Goal: Task Accomplishment & Management: Manage account settings

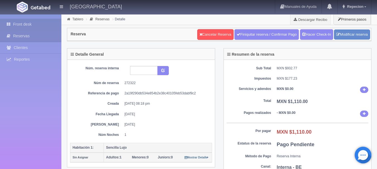
scroll to position [56, 0]
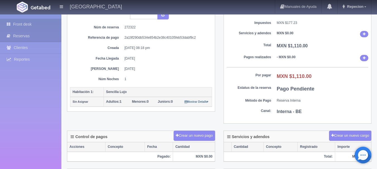
click at [24, 23] on link "Front desk" at bounding box center [30, 24] width 61 height 11
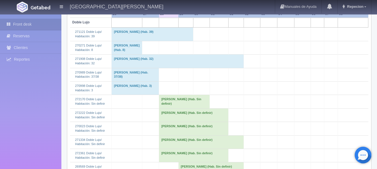
scroll to position [112, 0]
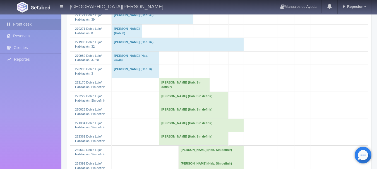
click at [167, 119] on td "[PERSON_NAME] (Hab. Sin definir)" at bounding box center [194, 112] width 70 height 13
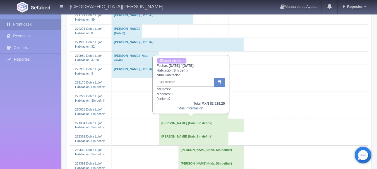
click at [194, 109] on link "Más Información" at bounding box center [190, 109] width 25 height 4
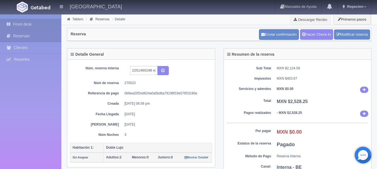
click at [22, 25] on link "Front desk" at bounding box center [30, 24] width 61 height 11
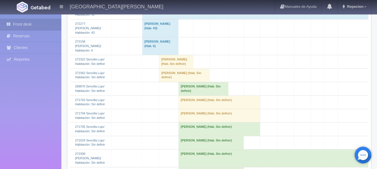
scroll to position [530, 0]
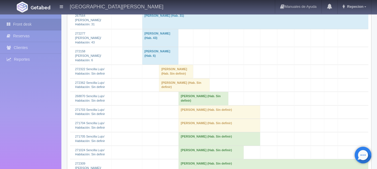
click at [167, 77] on td "[PERSON_NAME] (Hab. Sin definir)" at bounding box center [176, 71] width 34 height 13
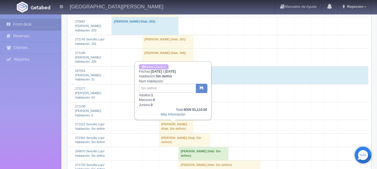
scroll to position [475, 0]
click at [156, 67] on link "Hacer Check-n" at bounding box center [154, 67] width 30 height 5
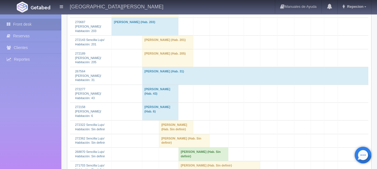
scroll to position [475, 0]
click at [172, 133] on td "manuel dejesus prieto fdez (Hab. Sin definir)" at bounding box center [176, 127] width 34 height 13
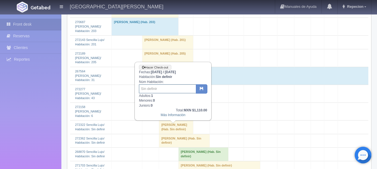
click at [160, 87] on input "text" at bounding box center [167, 89] width 57 height 9
type input "101"
click at [204, 87] on button "button" at bounding box center [201, 89] width 11 height 9
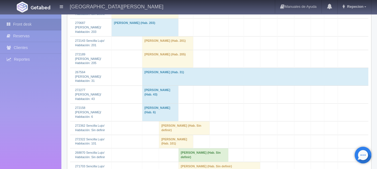
scroll to position [530, 0]
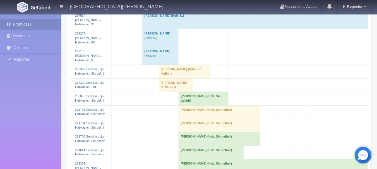
click at [171, 77] on td "manuel a rico (Hab. Sin definir)" at bounding box center [184, 71] width 51 height 13
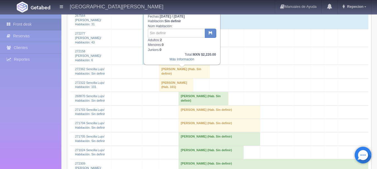
click at [171, 77] on td "[PERSON_NAME] (Hab. Sin definir)" at bounding box center [184, 71] width 51 height 13
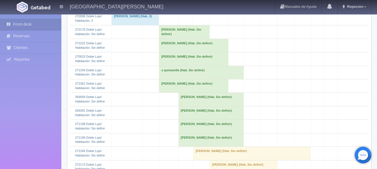
scroll to position [167, 0]
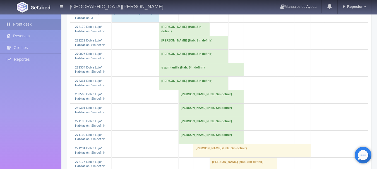
click at [174, 76] on td "s quintanilla (Hab. Sin definir)" at bounding box center [201, 69] width 85 height 13
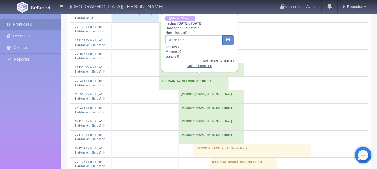
click at [196, 67] on link "Más Información" at bounding box center [199, 66] width 25 height 4
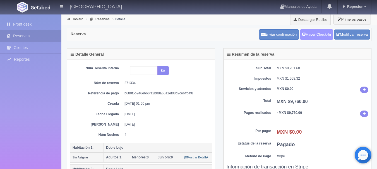
click at [308, 32] on link "Hacer Check-In" at bounding box center [316, 34] width 33 height 11
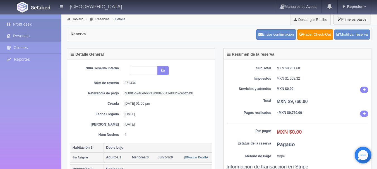
click at [24, 22] on link "Front desk" at bounding box center [30, 24] width 61 height 11
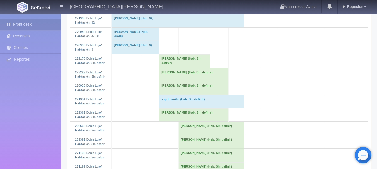
scroll to position [140, 0]
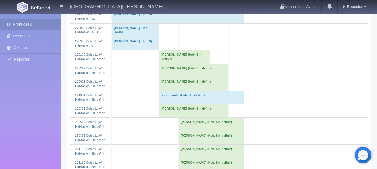
click at [171, 104] on td "s quintanilla (Hab. Sin definir)" at bounding box center [201, 97] width 85 height 13
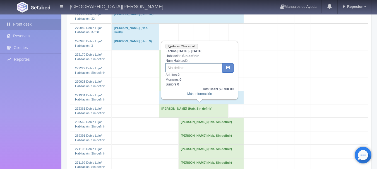
click at [179, 69] on input "text" at bounding box center [194, 67] width 57 height 9
type input "37/38"
click at [227, 68] on icon "button" at bounding box center [228, 68] width 4 height 4
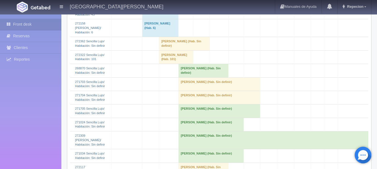
scroll to position [586, 0]
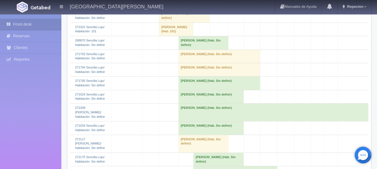
click at [190, 134] on td "[PERSON_NAME] (Hab. Sin definir)" at bounding box center [210, 128] width 65 height 13
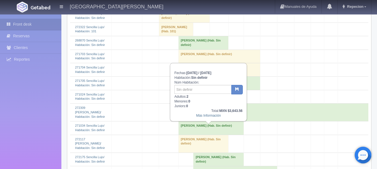
click at [190, 134] on td "[PERSON_NAME] (Hab. Sin definir)" at bounding box center [210, 128] width 65 height 13
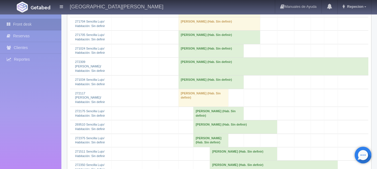
scroll to position [642, 0]
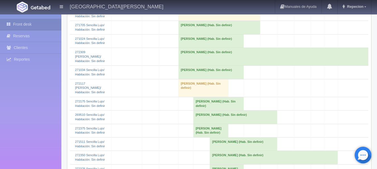
click at [228, 76] on td "[PERSON_NAME] (Hab. Sin definir)" at bounding box center [210, 72] width 65 height 13
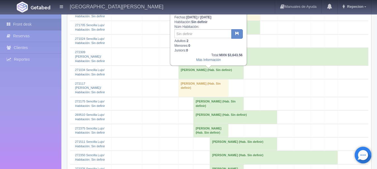
click at [228, 79] on td "[PERSON_NAME] (Hab. Sin definir)" at bounding box center [210, 72] width 65 height 13
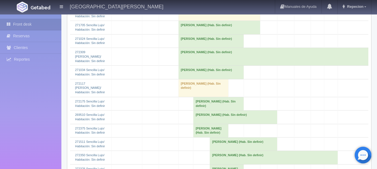
click at [207, 107] on td "[PERSON_NAME] (Hab. Sin definir)" at bounding box center [218, 103] width 50 height 13
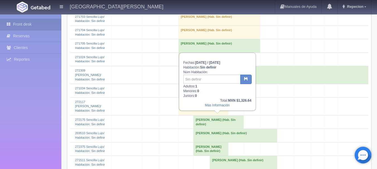
scroll to position [614, 0]
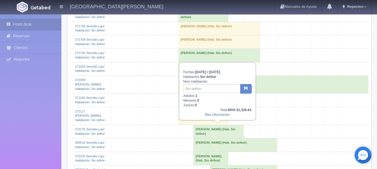
click at [212, 131] on td "[PERSON_NAME] (Hab. Sin definir)" at bounding box center [218, 131] width 50 height 13
click at [204, 131] on td "[PERSON_NAME] (Hab. Sin definir)" at bounding box center [218, 131] width 50 height 13
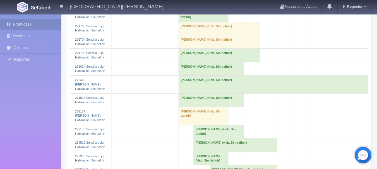
click at [209, 128] on td "[PERSON_NAME] (Hab. Sin definir)" at bounding box center [218, 131] width 50 height 13
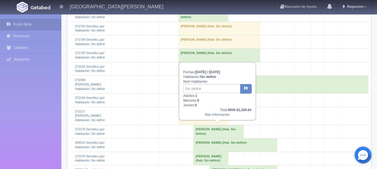
click at [206, 133] on td "[PERSON_NAME] (Hab. Sin definir)" at bounding box center [218, 131] width 50 height 13
click at [227, 136] on td "[PERSON_NAME] (Hab. Sin definir)" at bounding box center [218, 131] width 50 height 13
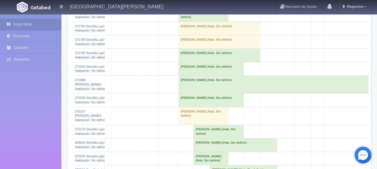
click at [227, 136] on td "[PERSON_NAME] (Hab. Sin definir)" at bounding box center [218, 131] width 50 height 13
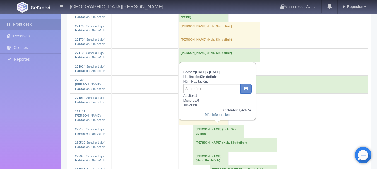
click at [208, 136] on td "[PERSON_NAME] (Hab. Sin definir)" at bounding box center [218, 131] width 50 height 13
click at [196, 130] on td "[PERSON_NAME] (Hab. Sin definir)" at bounding box center [218, 131] width 50 height 13
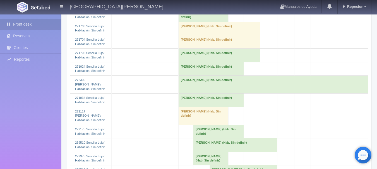
scroll to position [642, 0]
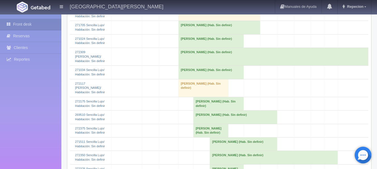
click at [203, 103] on td "[PERSON_NAME] (Hab. Sin definir)" at bounding box center [218, 103] width 50 height 13
click at [224, 103] on td "[PERSON_NAME] (Hab. Sin definir)" at bounding box center [218, 103] width 50 height 13
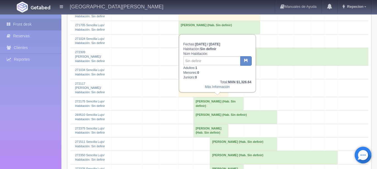
click at [224, 103] on td "[PERSON_NAME] (Hab. Sin definir)" at bounding box center [218, 103] width 50 height 13
